Goal: Task Accomplishment & Management: Manage account settings

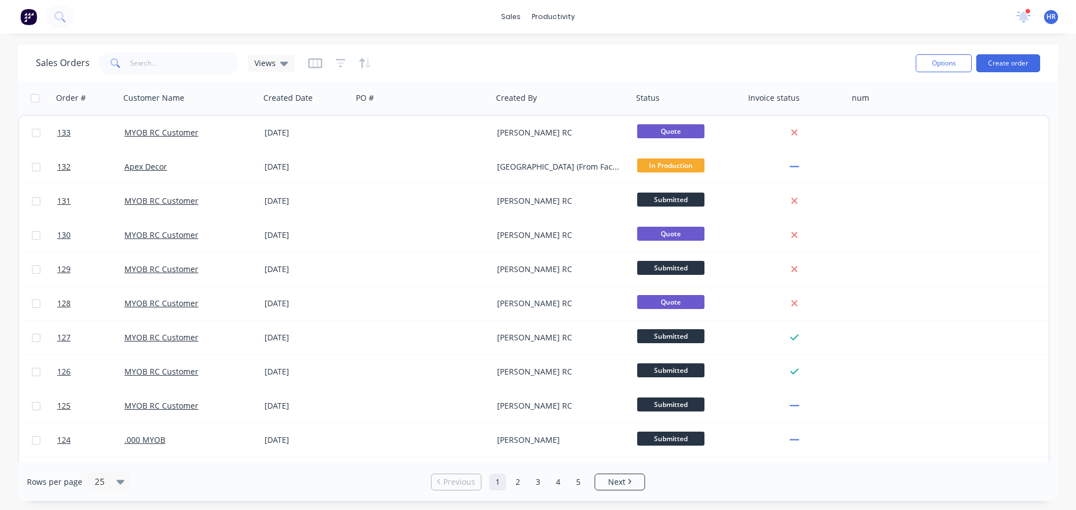
click at [1047, 20] on span "HR" at bounding box center [1051, 17] width 10 height 10
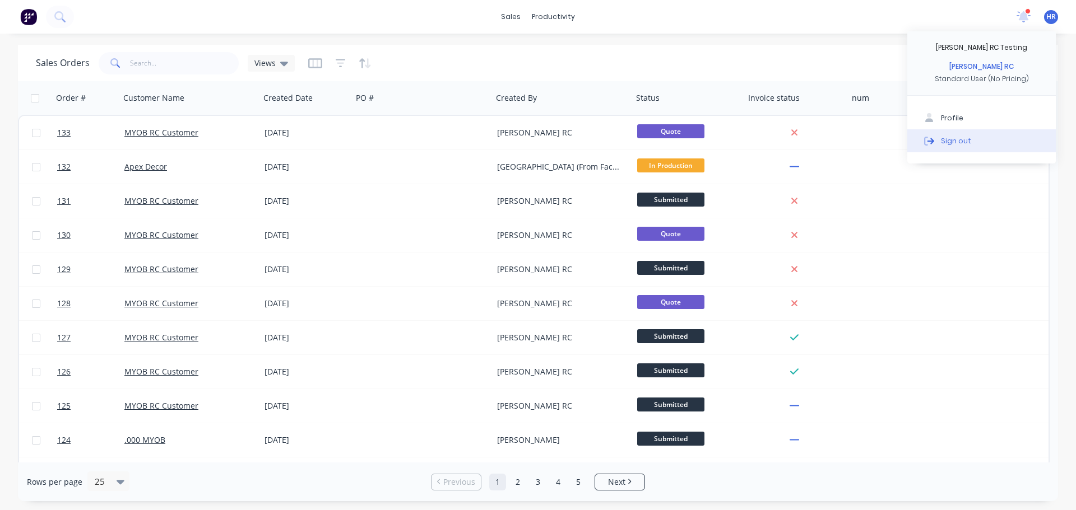
click at [980, 145] on button "Sign out" at bounding box center [981, 140] width 148 height 22
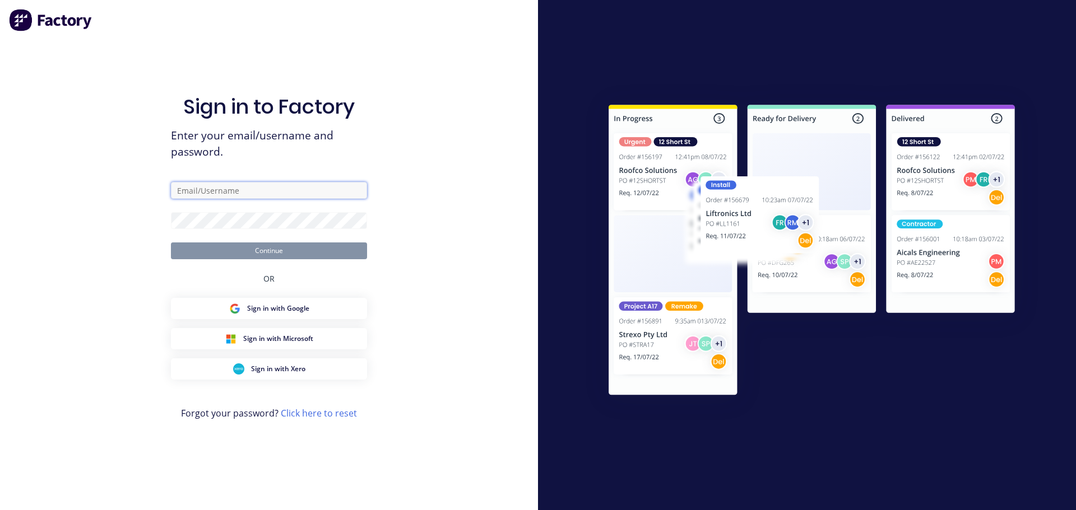
click at [249, 186] on input "text" at bounding box center [269, 190] width 196 height 17
type input "[PERSON_NAME][EMAIL_ADDRESS][DOMAIN_NAME]"
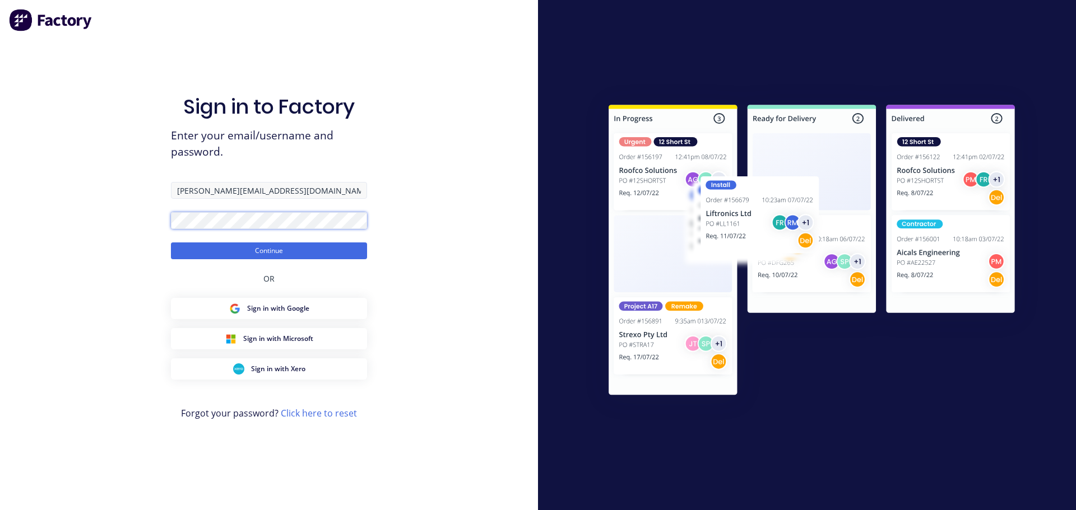
click at [171, 243] on button "Continue" at bounding box center [269, 251] width 196 height 17
